Goal: Transaction & Acquisition: Purchase product/service

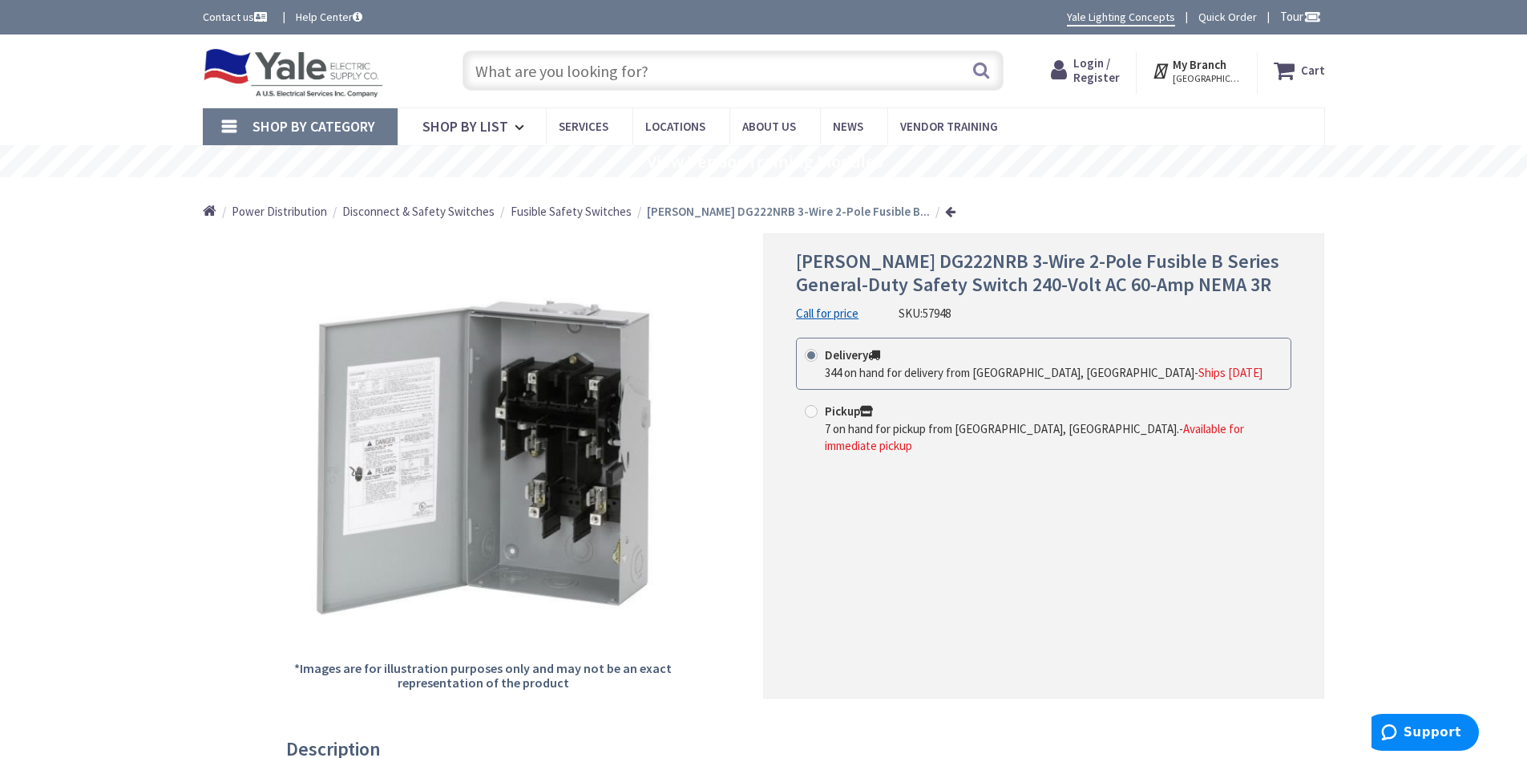
click at [635, 71] on input "text" at bounding box center [733, 71] width 541 height 40
paste input "dg221nrb"
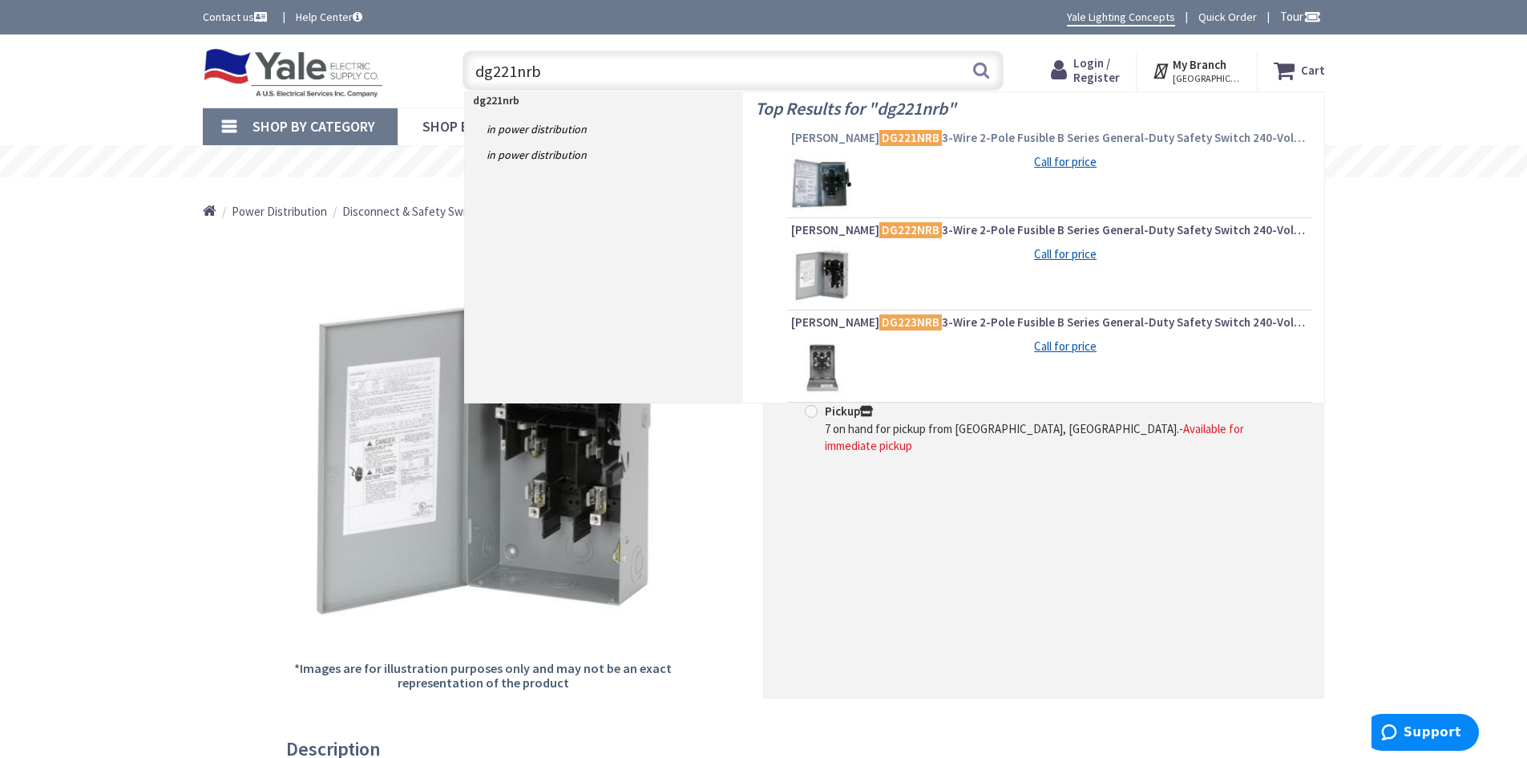
type input "dg221nrb"
click at [879, 141] on mark "DG221NRB" at bounding box center [910, 137] width 63 height 20
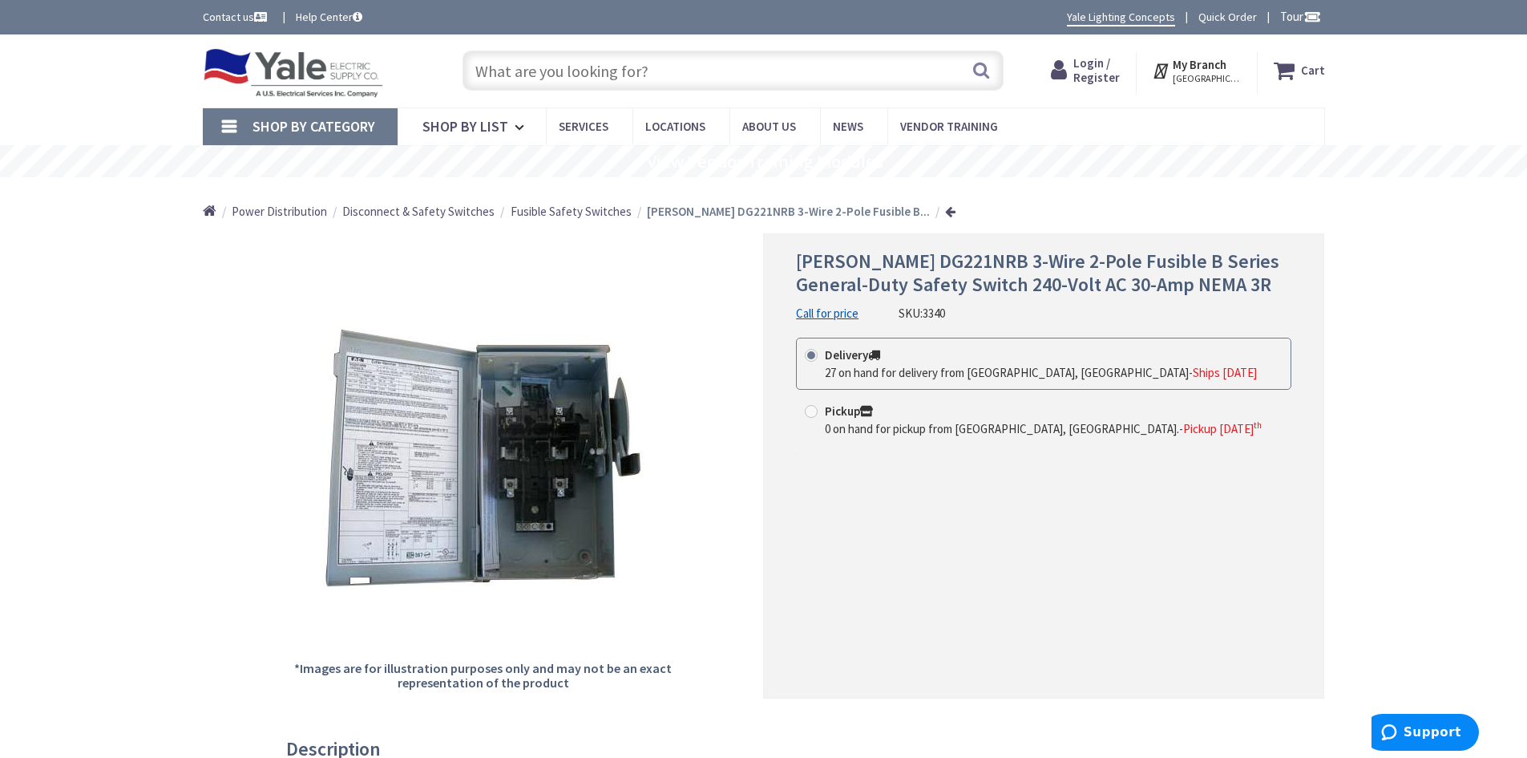
type input "[STREET_ADDRESS][PERSON_NAME]"
click at [686, 69] on input "text" at bounding box center [733, 71] width 541 height 40
paste input "frnr-15"
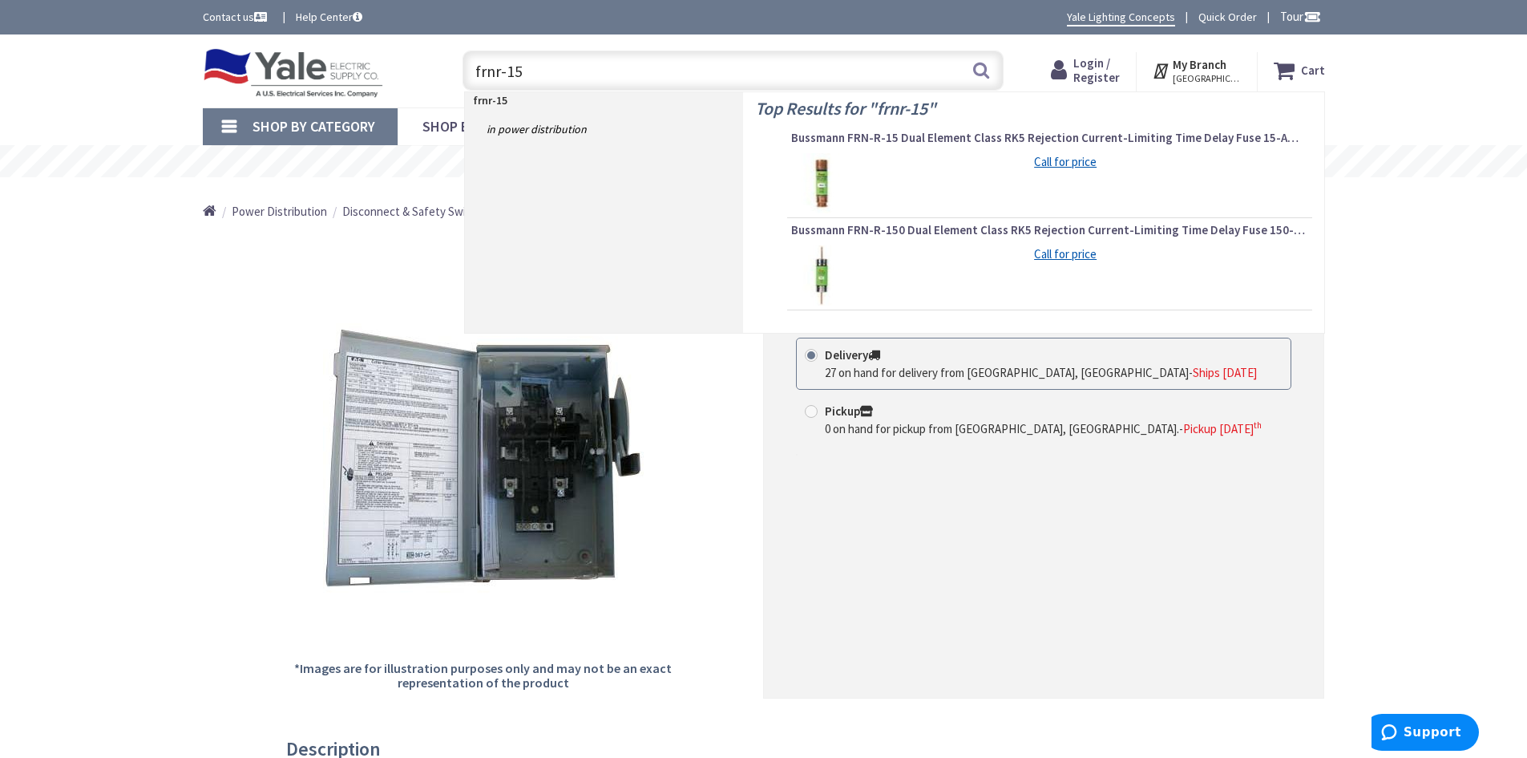
type input "frnr-15"
click at [822, 180] on img at bounding box center [821, 183] width 60 height 60
